Goal: Information Seeking & Learning: Learn about a topic

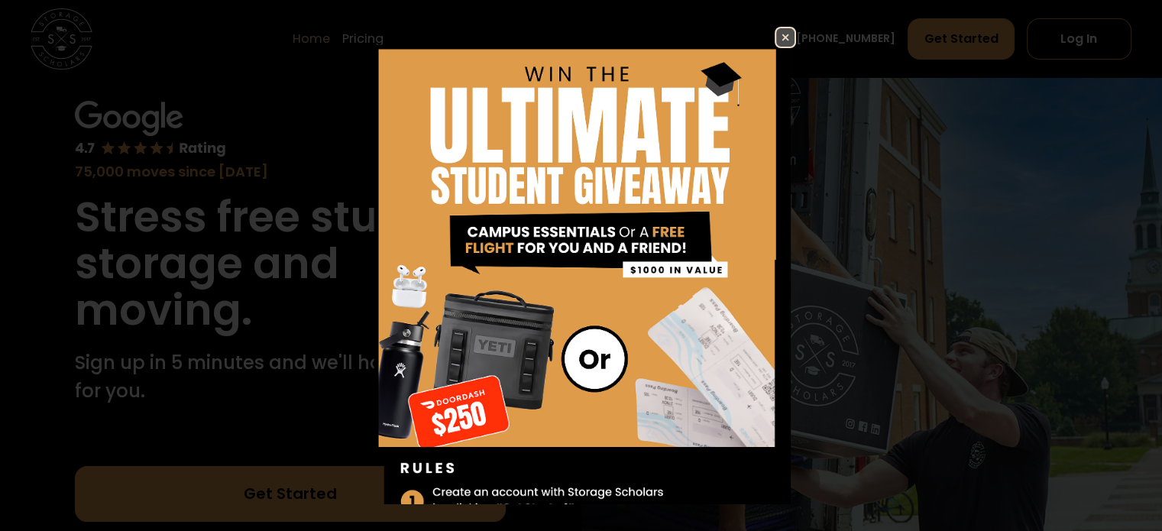
scroll to position [73, 0]
click at [776, 38] on img at bounding box center [785, 37] width 18 height 18
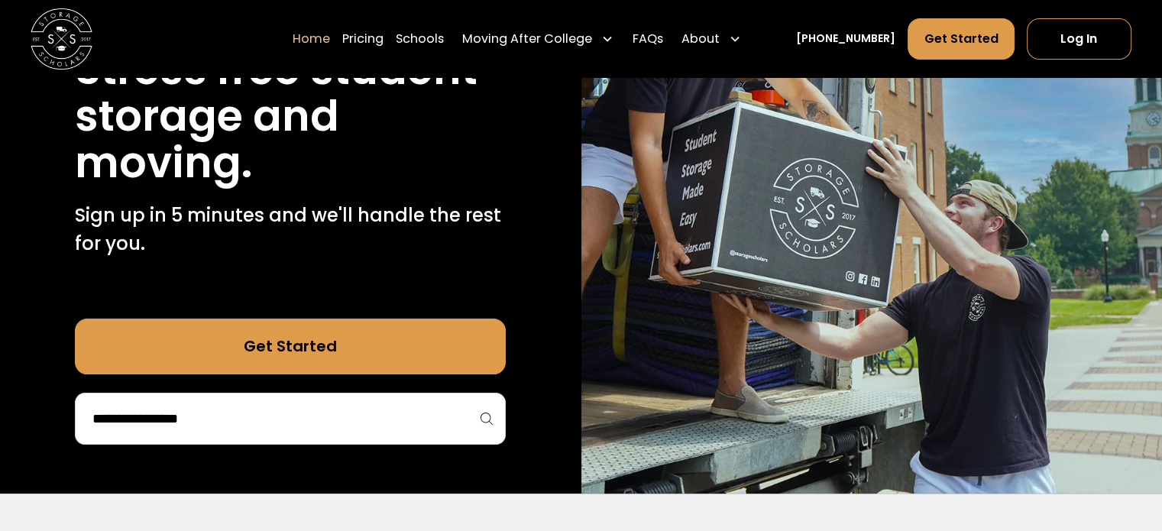
scroll to position [225, 0]
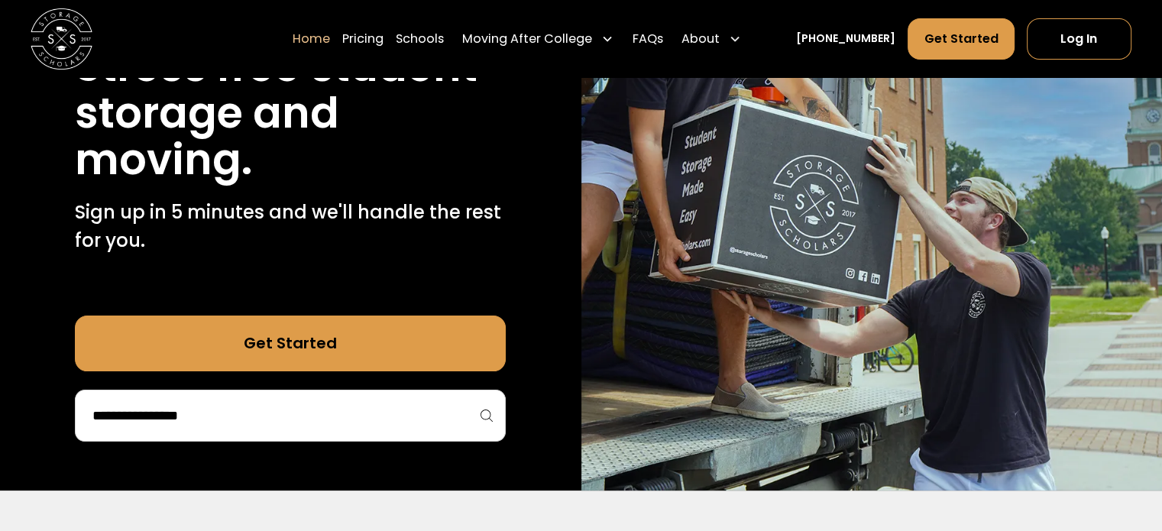
click at [341, 344] on link "Get Started" at bounding box center [290, 342] width 431 height 55
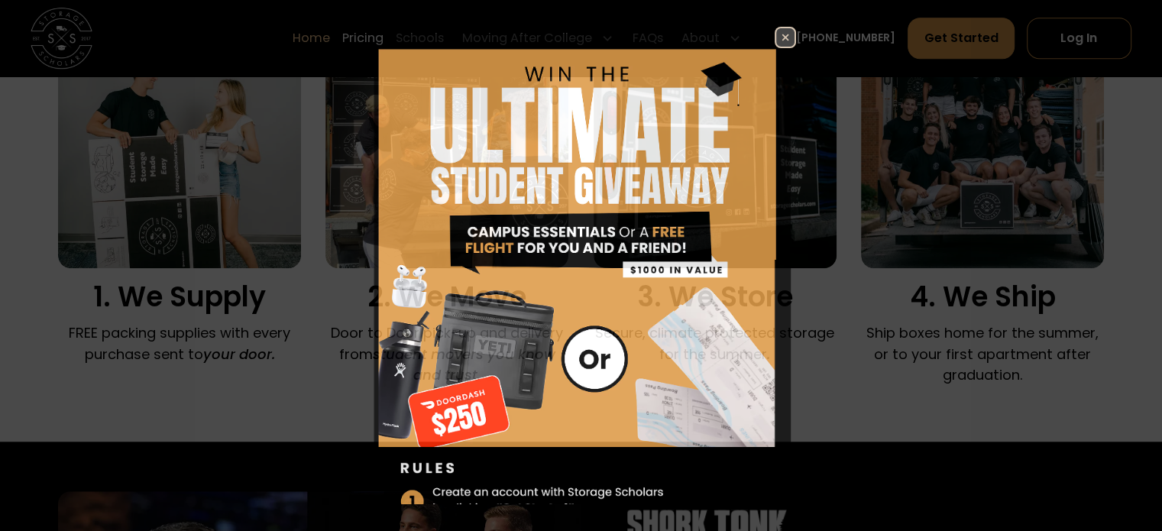
scroll to position [1120, 0]
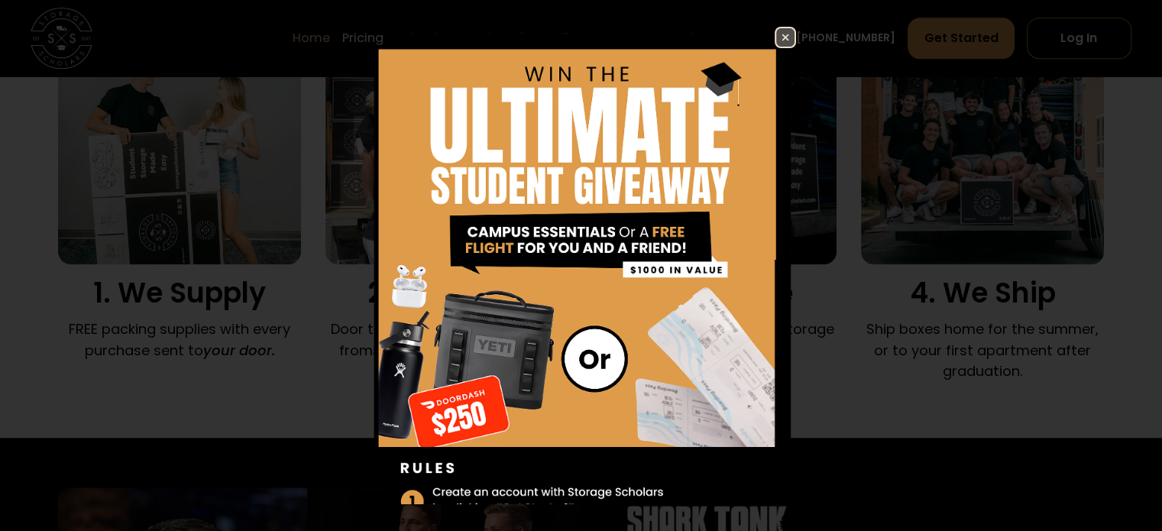
click at [776, 37] on img at bounding box center [785, 37] width 18 height 18
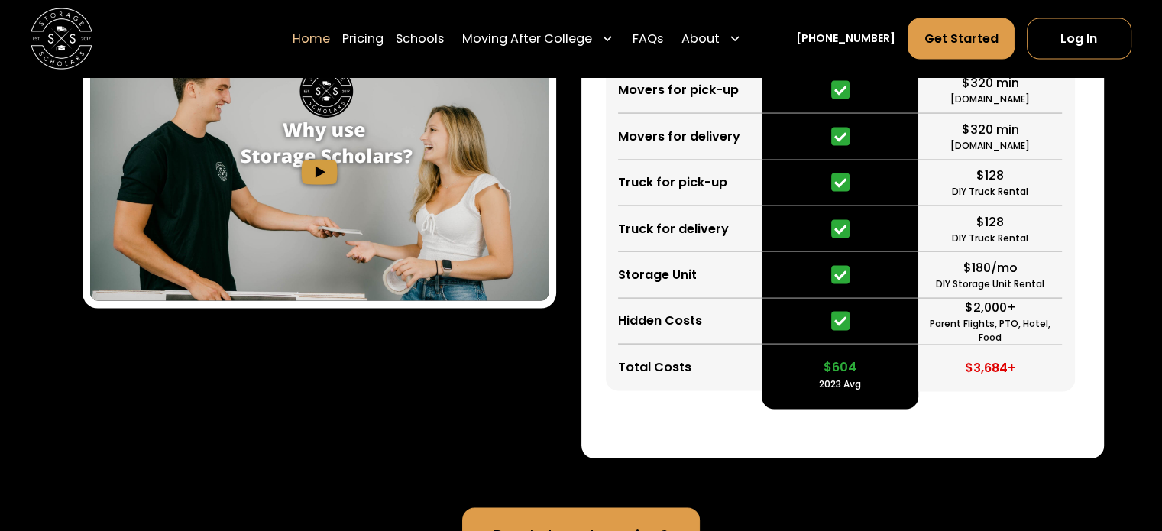
scroll to position [3036, 0]
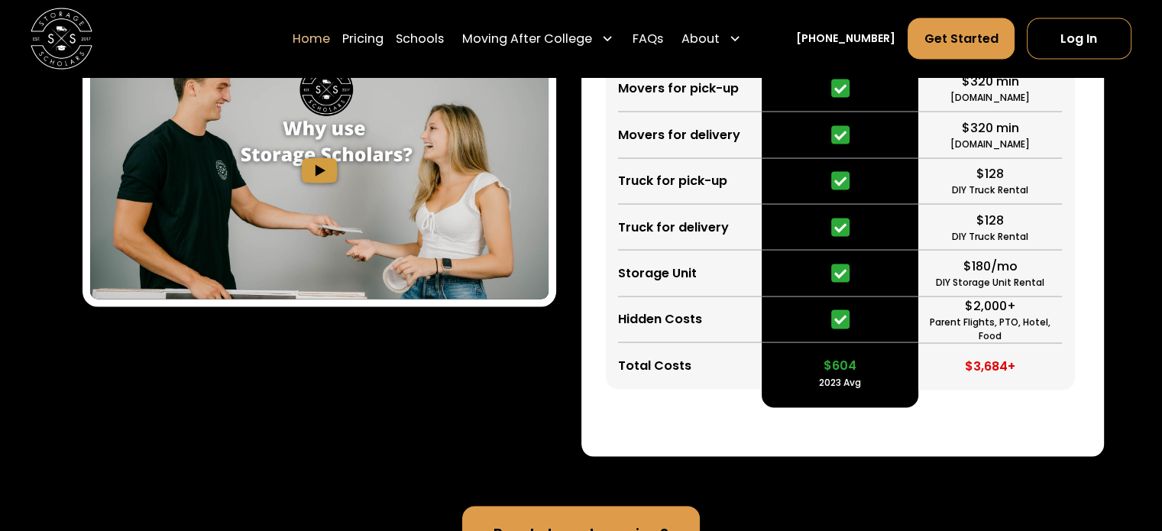
click at [555, 385] on div "Learn How Storage Scholars Works (In under 60 seconds)" at bounding box center [319, 93] width 522 height 729
click at [513, 378] on div "Learn How Storage Scholars Works (In under 60 seconds)" at bounding box center [319, 93] width 522 height 729
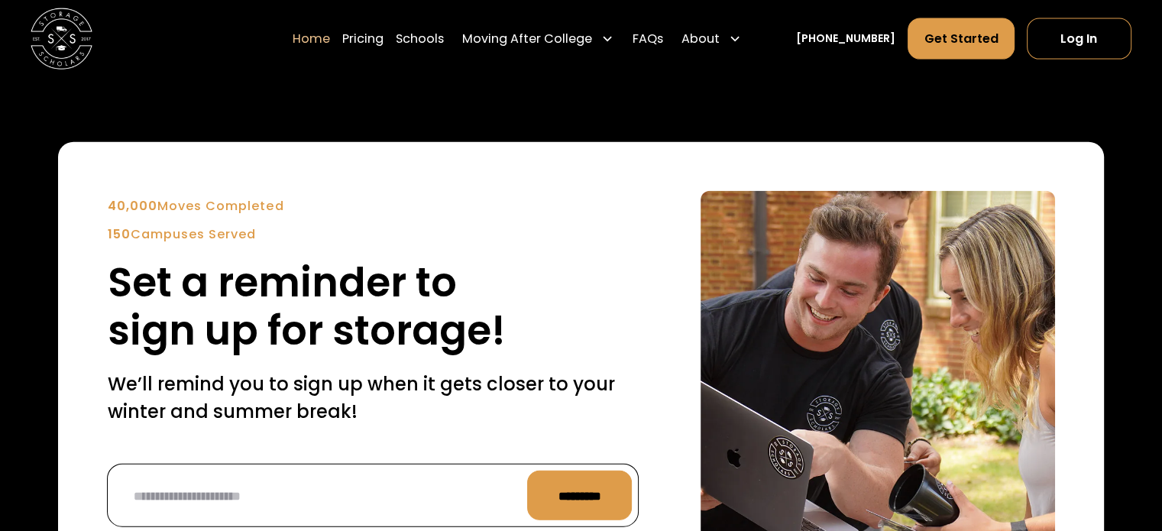
scroll to position [3606, 0]
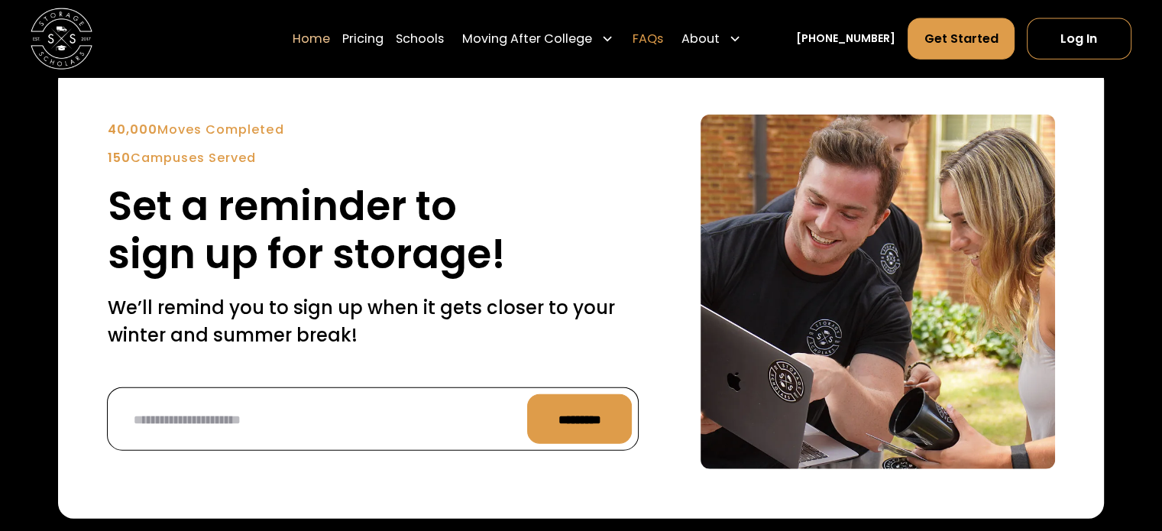
click at [662, 43] on link "FAQs" at bounding box center [647, 38] width 31 height 43
